Goal: Task Accomplishment & Management: Complete application form

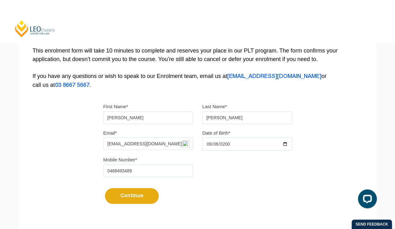
type input "2002-09-06"
click at [237, 182] on div "Continue It looks like you’ve previously started an application. You can pick u…" at bounding box center [197, 194] width 188 height 24
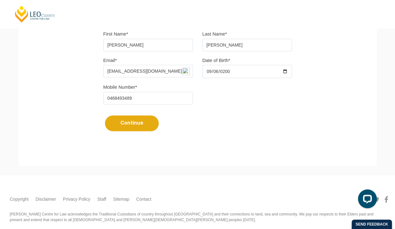
scroll to position [197, 0]
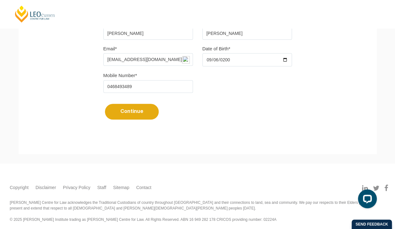
click at [145, 114] on button "Continue" at bounding box center [132, 112] width 54 height 16
select select
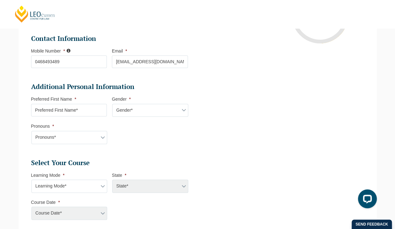
scroll to position [159, 0]
click at [87, 112] on input "Preferred First Name *" at bounding box center [69, 109] width 76 height 13
type input "Fiona"
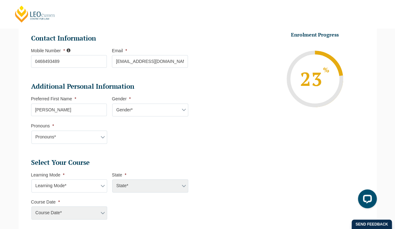
click at [83, 133] on select "Pronouns* She/Her/Hers He/Him/His They/Them/Theirs Other Prefer not to disclose" at bounding box center [69, 136] width 76 height 13
select select "She/Her/Hers"
click at [31, 130] on select "Pronouns* She/Her/Hers He/Him/His They/Them/Theirs Other Prefer not to disclose" at bounding box center [69, 136] width 76 height 13
click at [119, 111] on select "Gender* Male Female Nonbinary Intersex Prefer not to disclose Other" at bounding box center [150, 109] width 76 height 13
select select "Female"
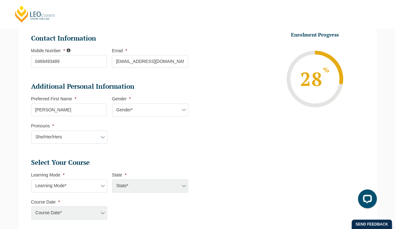
click at [112, 103] on select "Gender* Male Female Nonbinary Intersex Prefer not to disclose Other" at bounding box center [150, 109] width 76 height 13
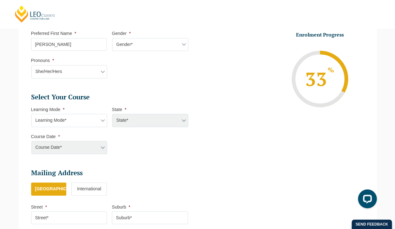
scroll to position [268, 0]
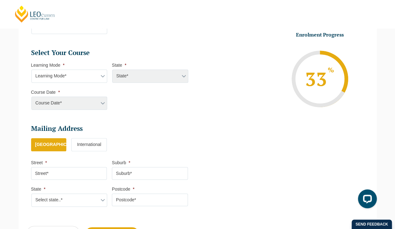
click at [89, 80] on select "Learning Mode* Online Full Time Learning Online Part Time Learning Blended Full…" at bounding box center [69, 75] width 76 height 13
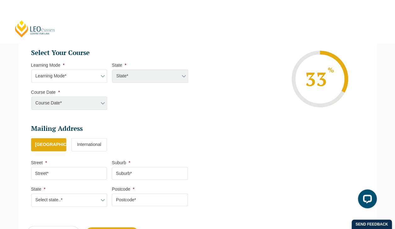
click at [91, 79] on select "Learning Mode* Online Full Time Learning Online Part Time Learning Blended Full…" at bounding box center [69, 75] width 76 height 13
select select "Online Full Time Learning"
click at [31, 69] on select "Learning Mode* Online Full Time Learning Online Part Time Learning Blended Full…" at bounding box center [69, 75] width 76 height 13
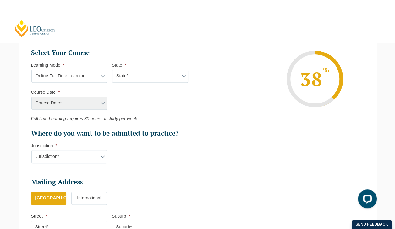
click at [165, 73] on select "State* National (ACT/NSW, VIC, QLD, SA, WA)" at bounding box center [150, 75] width 76 height 13
select select "National (ACT/NSW, VIC, QLD, SA, WA)"
click at [112, 69] on select "State* National (ACT/NSW, VIC, QLD, SA, WA)" at bounding box center [150, 75] width 76 height 13
click at [88, 107] on select "Course Date* September 2025 (22-Sep-2025 to 20-Feb-2026) December 2025 (08-Dec-…" at bounding box center [69, 102] width 76 height 13
select select "December 2025 (08-Dec-2025 to 16-May-2026)"
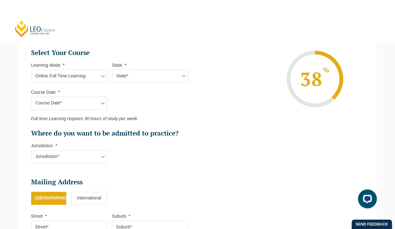
click at [31, 96] on select "Course Date* September 2025 (22-Sep-2025 to 20-Feb-2026) December 2025 (08-Dec-…" at bounding box center [69, 102] width 76 height 13
type input "Intake 11 December 2025 FT"
type input "Practical Legal Training (NAT)"
select select "NAT PLT (DEC) 2025 Full Time Online"
click at [82, 156] on select "Jurisdiction* VIC ACT/NSW SA WA QLD" at bounding box center [69, 156] width 76 height 13
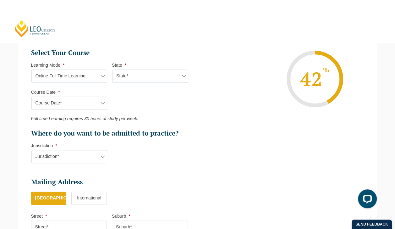
select select "VIC"
click at [31, 150] on select "Jurisdiction* VIC ACT/NSW SA WA QLD" at bounding box center [69, 156] width 76 height 13
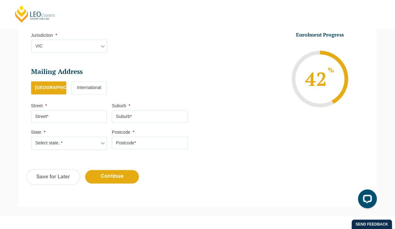
scroll to position [378, 0]
click at [88, 115] on input "Street *" at bounding box center [69, 116] width 76 height 13
type input "8 Millwood Ct"
type input "Templestowe"
type input "3106"
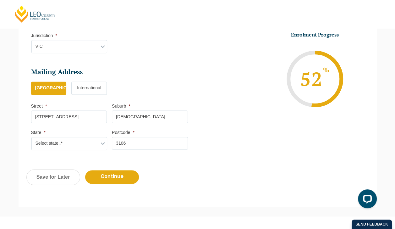
click at [86, 141] on select "Select state..* VIC WA QLD SA NSW NT ACT TAS" at bounding box center [69, 143] width 76 height 13
select select "VIC"
click at [31, 137] on select "Select state..* VIC WA QLD SA NSW NT ACT TAS" at bounding box center [69, 143] width 76 height 13
click at [120, 188] on div "Previous Continue Save for Later" at bounding box center [198, 180] width 358 height 35
click at [118, 175] on input "Continue" at bounding box center [112, 177] width 54 height 14
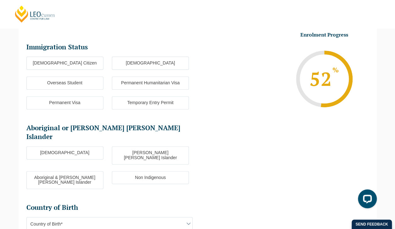
scroll to position [54, 0]
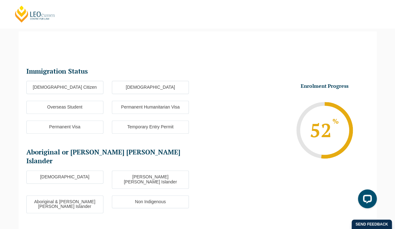
click at [75, 89] on label "Australian Citizen" at bounding box center [64, 87] width 77 height 13
click at [0, 0] on input "Australian Citizen" at bounding box center [0, 0] width 0 height 0
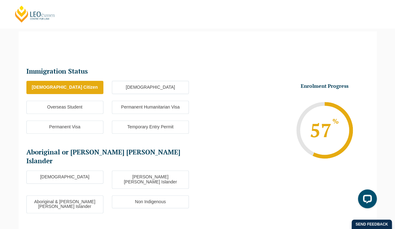
click at [129, 195] on label "Non Indigenous" at bounding box center [150, 201] width 77 height 13
click at [0, 0] on input "Non Indigenous" at bounding box center [0, 0] width 0 height 0
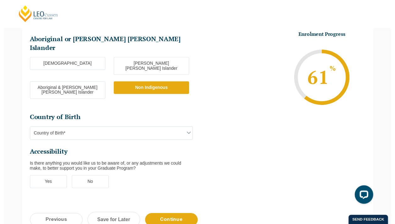
scroll to position [170, 0]
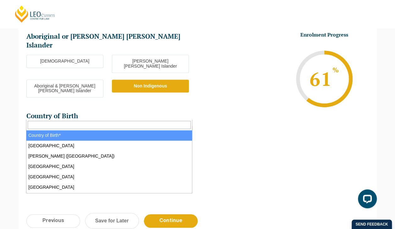
click at [163, 126] on span "Country of Birth*" at bounding box center [110, 132] width 166 height 13
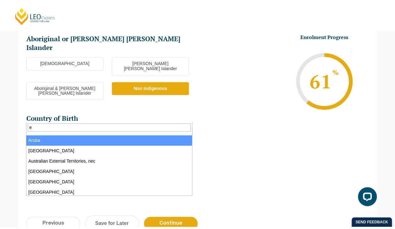
scroll to position [0, 0]
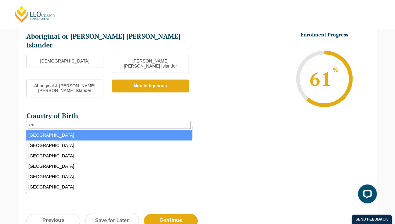
type input "e"
type input "u"
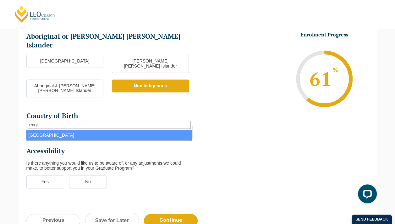
type input "engl"
select select "England 2102"
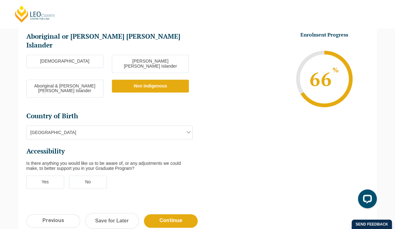
click at [99, 175] on label "No" at bounding box center [88, 181] width 38 height 13
click at [0, 0] on input "No" at bounding box center [0, 0] width 0 height 0
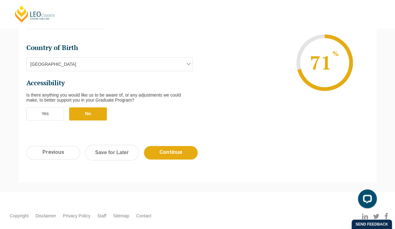
scroll to position [249, 0]
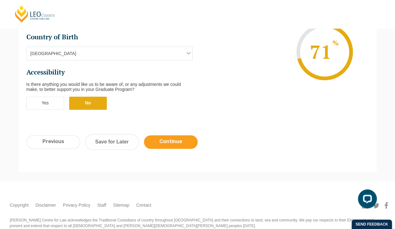
click at [182, 135] on input "Continue" at bounding box center [171, 142] width 54 height 14
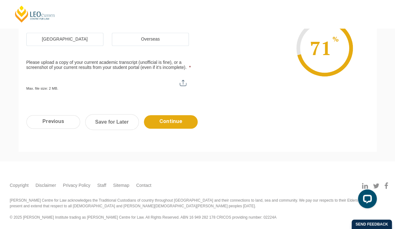
scroll to position [54, 0]
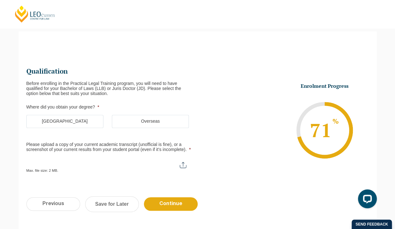
click at [82, 121] on label "Australia" at bounding box center [64, 121] width 77 height 13
click at [0, 0] on input "Australia" at bounding box center [0, 0] width 0 height 0
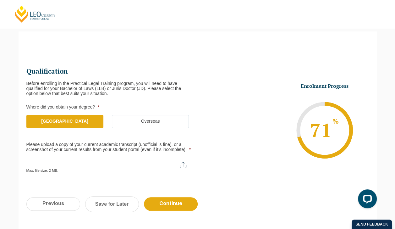
click at [82, 121] on label "Australia" at bounding box center [64, 121] width 77 height 13
click at [0, 0] on input "Australia" at bounding box center [0, 0] width 0 height 0
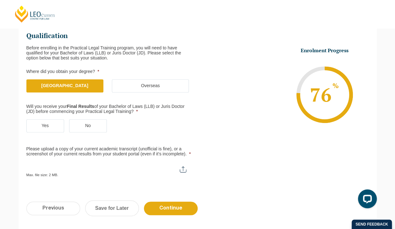
scroll to position [90, 0]
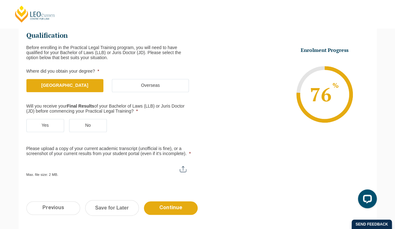
click at [50, 125] on label "Yes" at bounding box center [45, 125] width 38 height 13
click at [0, 0] on input "Yes" at bounding box center [0, 0] width 0 height 0
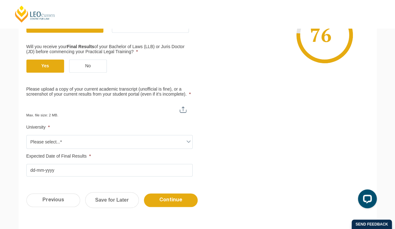
scroll to position [156, 0]
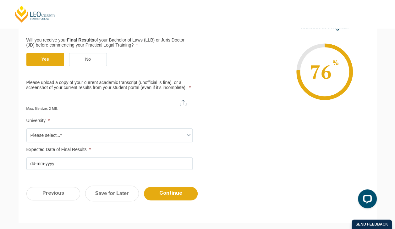
click at [182, 103] on input "Please upload a copy of your current academic transcript (unofficial is fine), …" at bounding box center [109, 100] width 166 height 11
type input "C:\fakepath\Fiona McAuley Academic Transcript 2025.pdf"
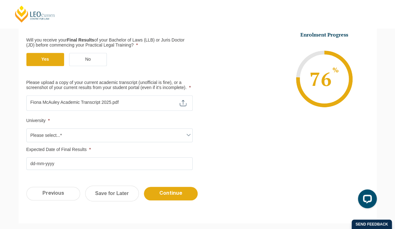
click at [174, 143] on ul "Qualification Before enrolling in the Practical Legal Training program, you wil…" at bounding box center [111, 67] width 171 height 204
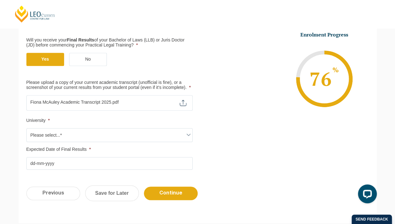
click at [170, 134] on span "Please select...*" at bounding box center [110, 134] width 166 height 13
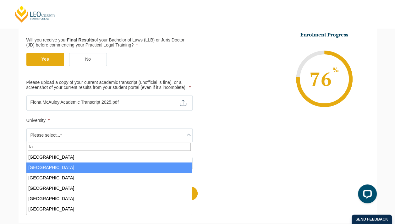
type input "la"
select select "La Trobe University"
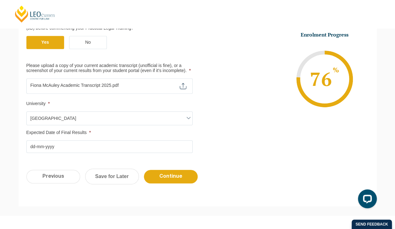
scroll to position [173, 0]
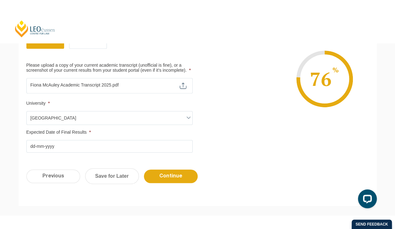
click at [131, 141] on input "Expected Date of Final Results *" at bounding box center [109, 146] width 166 height 13
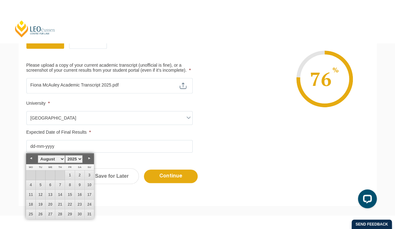
click at [61, 160] on select "January February March April May June July August September October November De…" at bounding box center [51, 159] width 27 height 8
click at [50, 213] on link "26" at bounding box center [50, 213] width 9 height 9
type input "26-11-2025"
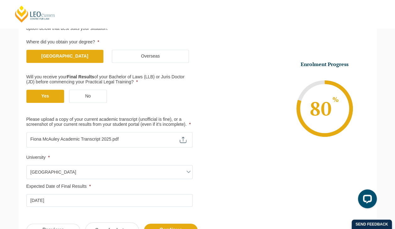
scroll to position [173, 0]
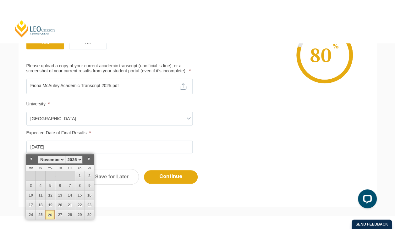
click at [225, 86] on li "Enrolment Progress 80 % Form Progress Download Course Guide enrolment@leocussen…" at bounding box center [283, 55] width 171 height 95
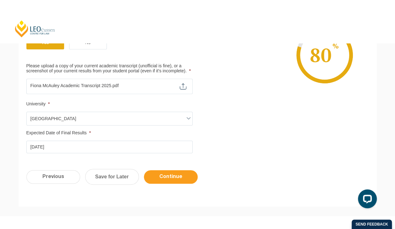
click at [175, 173] on input "Continue" at bounding box center [171, 177] width 54 height 14
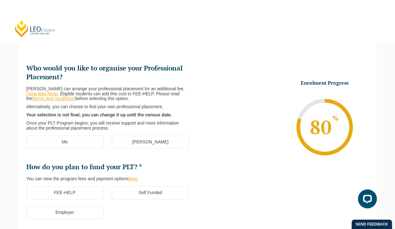
scroll to position [54, 0]
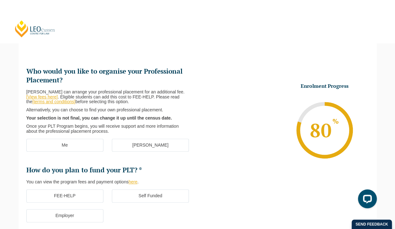
click at [167, 145] on label "[PERSON_NAME]" at bounding box center [150, 144] width 77 height 13
click at [0, 0] on input "[PERSON_NAME]" at bounding box center [0, 0] width 0 height 0
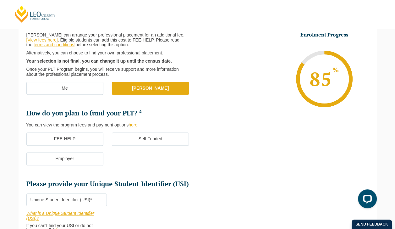
scroll to position [112, 0]
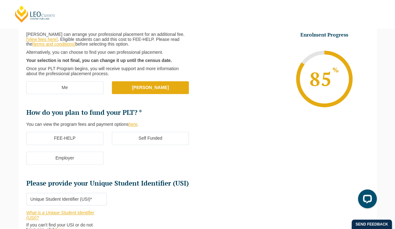
click at [82, 140] on label "FEE-HELP" at bounding box center [64, 138] width 77 height 13
click at [0, 0] on input "FEE-HELP" at bounding box center [0, 0] width 0 height 0
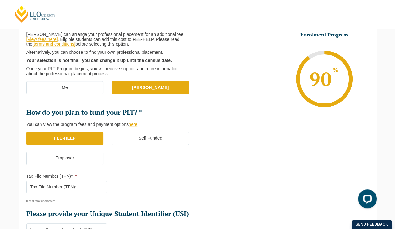
scroll to position [179, 0]
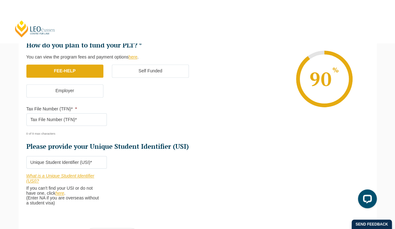
click at [76, 121] on input "Tax File Number (TFN)* *" at bounding box center [66, 119] width 81 height 13
click at [139, 110] on ul "Who would you like to organise your Professional Placement? Leo Cussen can arra…" at bounding box center [111, 46] width 171 height 209
click at [101, 160] on input "Please provide your Unique Student Identifier (USI) *" at bounding box center [66, 162] width 81 height 13
click at [41, 118] on input "637953453" at bounding box center [66, 119] width 81 height 13
type input "637952453"
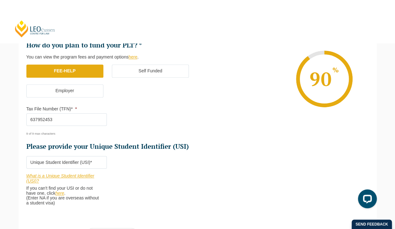
click at [36, 116] on input "637952453" at bounding box center [66, 119] width 81 height 13
click at [44, 117] on input "637952453" at bounding box center [66, 119] width 81 height 13
click at [71, 113] on input "637952453" at bounding box center [66, 119] width 81 height 13
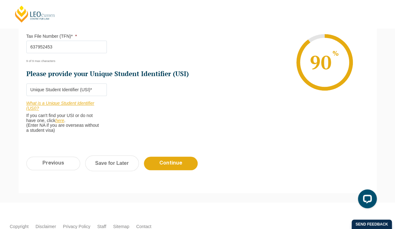
scroll to position [251, 0]
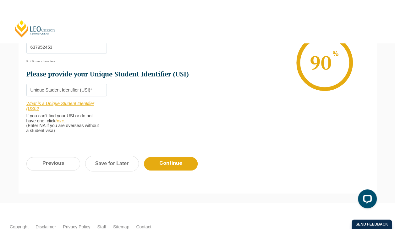
click at [45, 90] on input "Please provide your Unique Student Identifier (USI) *" at bounding box center [66, 90] width 81 height 13
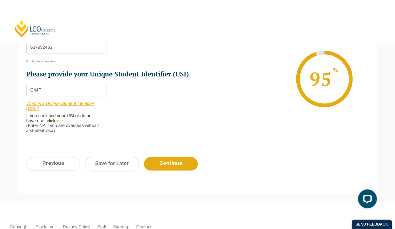
click at [54, 85] on input "C44F" at bounding box center [66, 90] width 81 height 13
type input "C44FG77E24"
click at [155, 162] on input "Continue" at bounding box center [171, 164] width 54 height 14
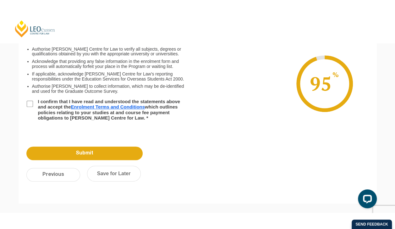
scroll to position [54, 0]
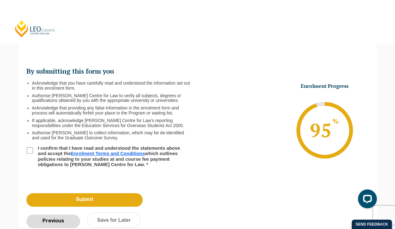
click at [55, 220] on input "Previous" at bounding box center [53, 221] width 54 height 14
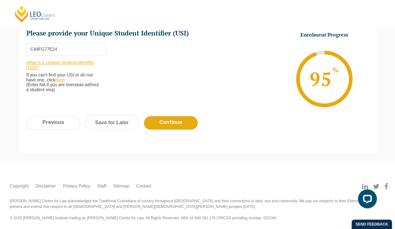
scroll to position [266, 0]
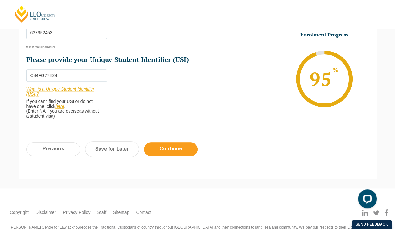
click at [182, 149] on input "Continue" at bounding box center [171, 149] width 54 height 14
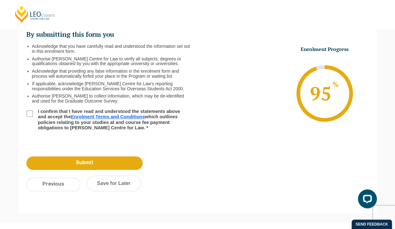
scroll to position [92, 0]
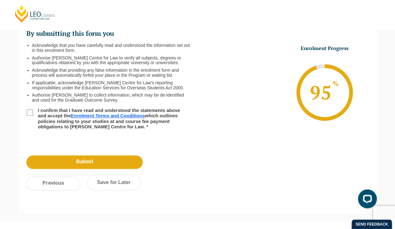
click at [53, 125] on label "I confirm that I have read and understood the statements above and accept the E…" at bounding box center [111, 118] width 154 height 22
click at [33, 116] on input "I confirm that I have read and understood the statements above and accept the E…" at bounding box center [30, 112] width 6 height 6
checkbox input "true"
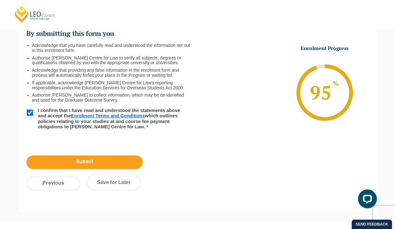
click at [95, 164] on input "Submit" at bounding box center [84, 162] width 116 height 14
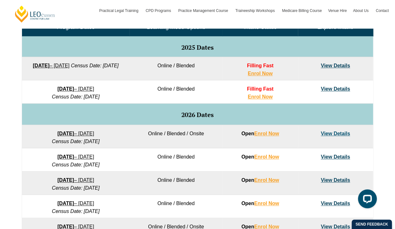
scroll to position [318, 0]
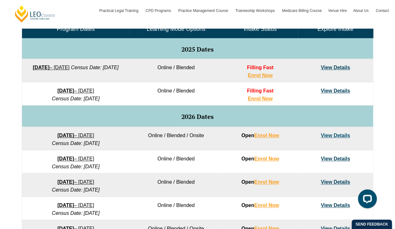
click at [327, 90] on link "View Details" at bounding box center [335, 90] width 29 height 5
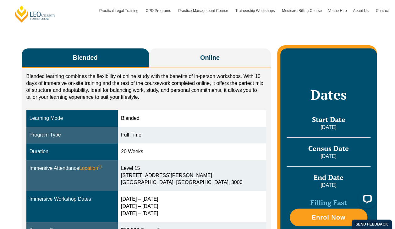
scroll to position [91, 0]
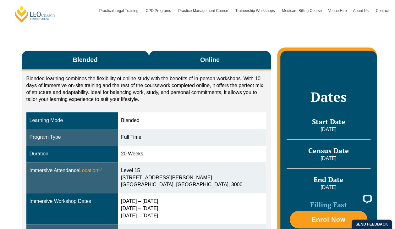
click at [217, 60] on span "Online" at bounding box center [209, 59] width 19 height 9
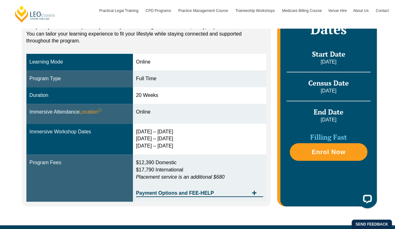
scroll to position [106, 0]
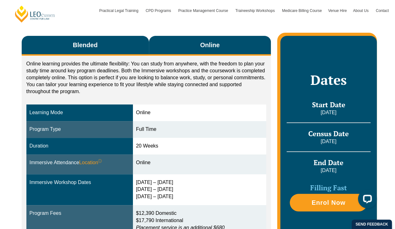
click at [101, 52] on button "Blended" at bounding box center [85, 46] width 127 height 20
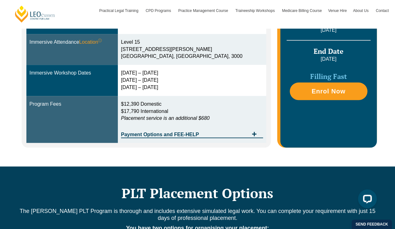
scroll to position [220, 0]
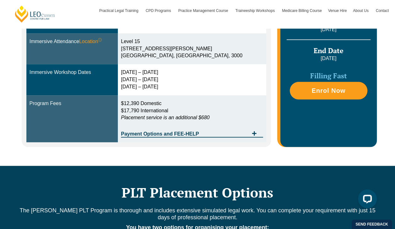
click at [156, 134] on span "Payment Options and FEE-HELP" at bounding box center [185, 133] width 128 height 5
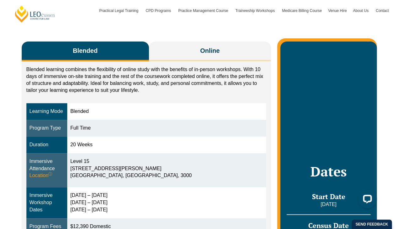
scroll to position [100, 0]
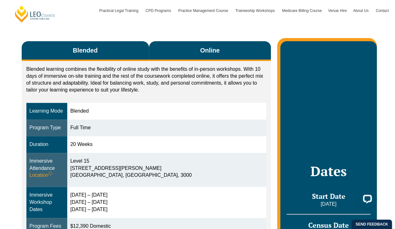
click at [181, 54] on button "Online" at bounding box center [210, 51] width 122 height 20
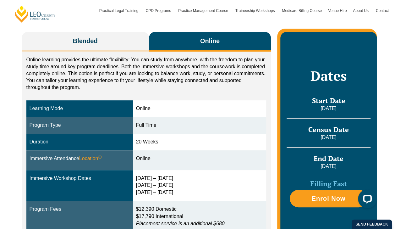
scroll to position [109, 0]
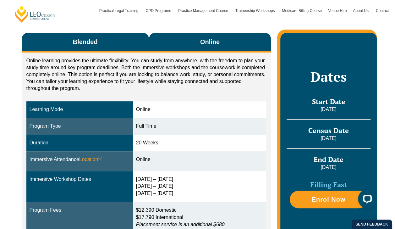
click at [107, 39] on button "Blended" at bounding box center [85, 43] width 127 height 20
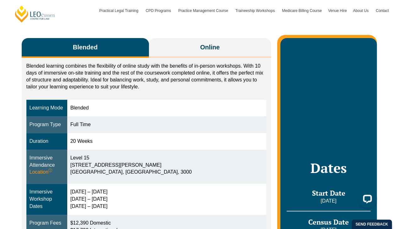
scroll to position [103, 0]
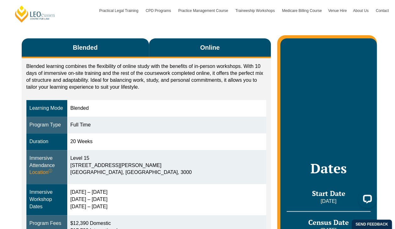
click at [182, 47] on button "Online" at bounding box center [210, 48] width 122 height 20
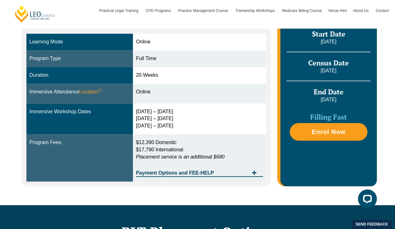
scroll to position [177, 0]
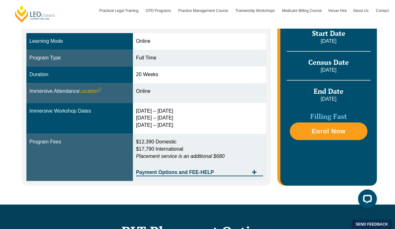
click at [220, 97] on td "Online" at bounding box center [199, 93] width 133 height 20
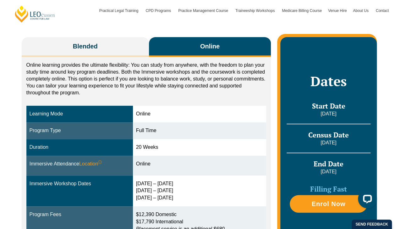
scroll to position [105, 0]
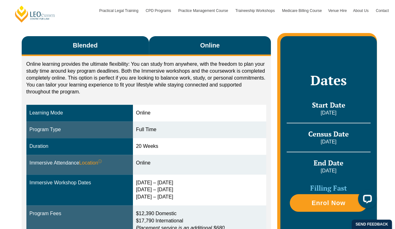
click at [99, 44] on button "Blended" at bounding box center [85, 46] width 127 height 20
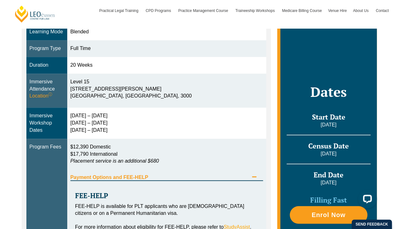
scroll to position [182, 0]
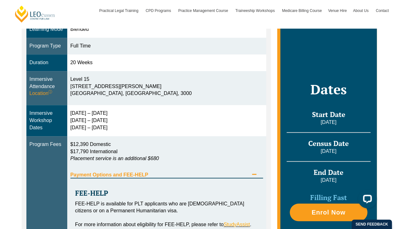
click at [221, 127] on div "15 – 18 Dec 2025 10 – 12 March 2026 28 – 30 April 2026" at bounding box center [166, 121] width 193 height 22
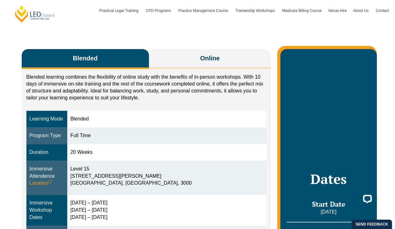
scroll to position [90, 0]
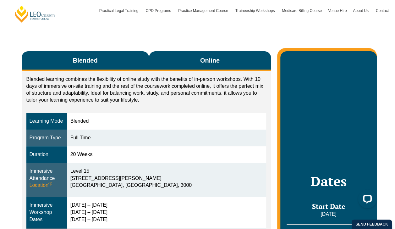
click at [204, 62] on span "Online" at bounding box center [209, 60] width 19 height 9
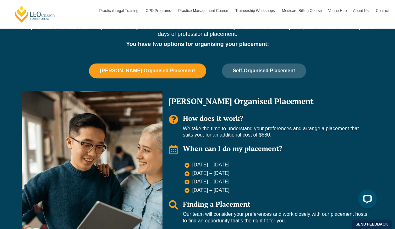
scroll to position [398, 0]
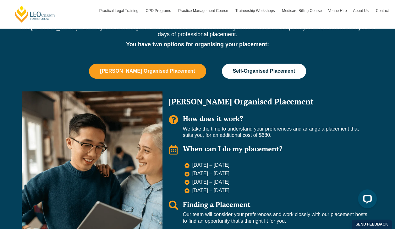
click at [257, 70] on span "Self-Organised Placement" at bounding box center [264, 71] width 62 height 6
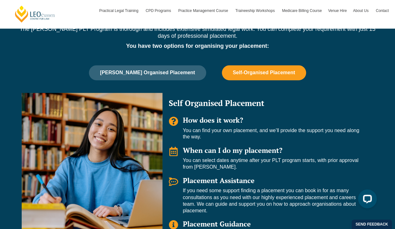
scroll to position [396, 0]
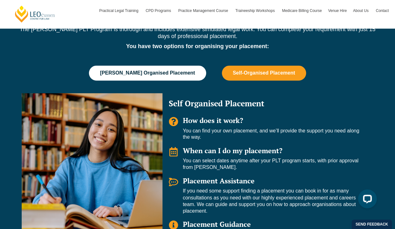
click at [179, 73] on span "Leo Cussen Organised Placement" at bounding box center [147, 73] width 95 height 6
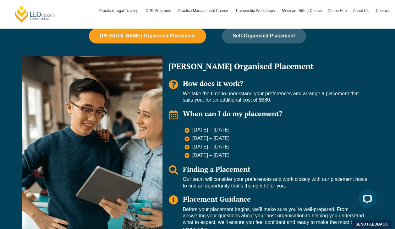
scroll to position [411, 0]
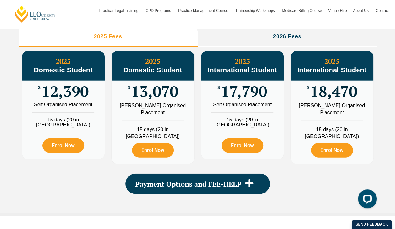
scroll to position [745, 0]
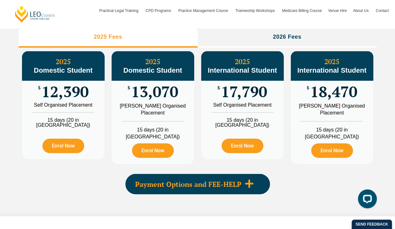
click at [174, 185] on span "Payment Options and FEE-HELP" at bounding box center [188, 184] width 106 height 7
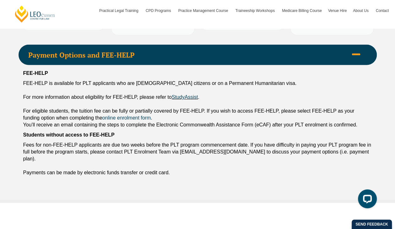
scroll to position [875, 0]
